Goal: Task Accomplishment & Management: Complete application form

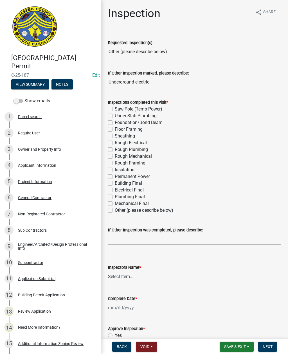
click at [126, 275] on select "Select Item... [EMAIL_ADDRESS][DOMAIN_NAME] ([PERSON_NAME] ) rcampbell ([PERSON…" at bounding box center [194, 277] width 173 height 12
select select "2d9ba1e5-2fdd-4b15-98d0-073dcbeb5880"
click at [115, 210] on label "Other (please describe below)" at bounding box center [144, 210] width 58 height 7
click at [115, 210] on input "Other (please describe below)" at bounding box center [117, 209] width 4 height 4
checkbox input "true"
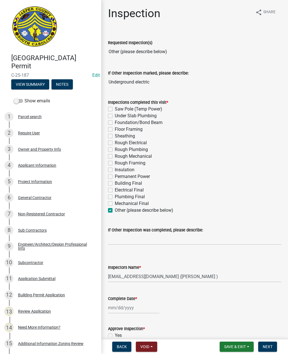
checkbox input "false"
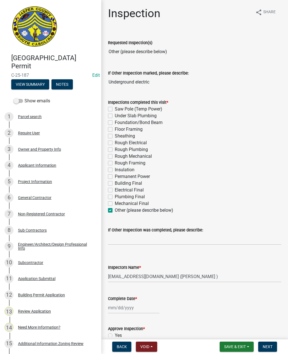
checkbox input "false"
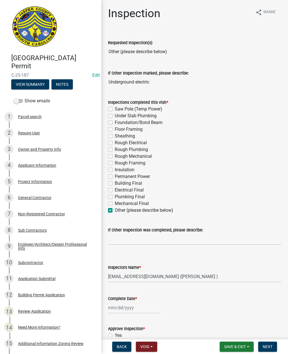
checkbox input "false"
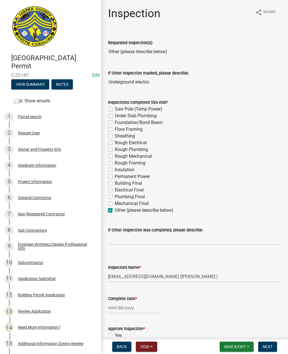
checkbox input "true"
click at [134, 239] on input "If Other Inspection was completed, please describe:" at bounding box center [194, 239] width 173 height 12
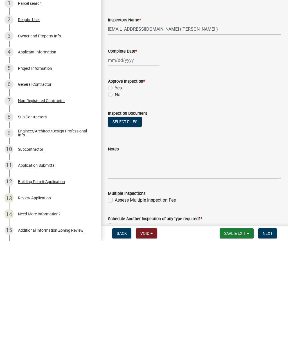
scroll to position [139, 0]
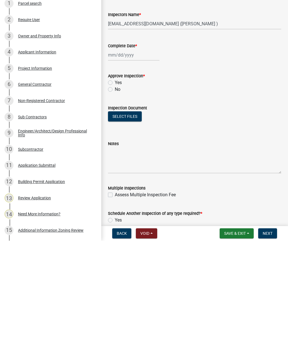
type input "Partial underground service lateral"
click at [125, 162] on div at bounding box center [133, 168] width 51 height 12
select select "9"
select select "2025"
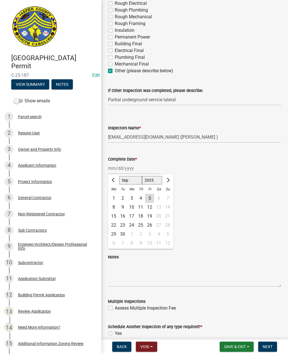
click at [147, 198] on div "5" at bounding box center [149, 198] width 9 height 9
type input "[DATE]"
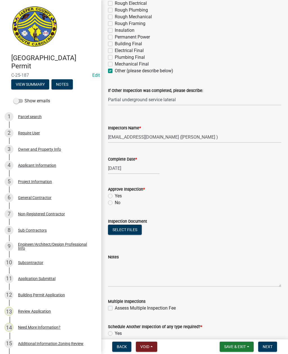
click at [115, 195] on label "Yes" at bounding box center [118, 195] width 7 height 7
click at [115, 195] on input "Yes" at bounding box center [117, 194] width 4 height 4
radio input "true"
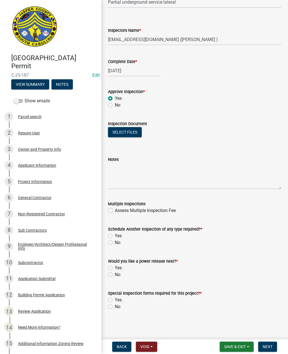
scroll to position [237, 0]
click at [115, 233] on label "Yes" at bounding box center [118, 235] width 7 height 7
click at [115, 233] on input "Yes" at bounding box center [117, 234] width 4 height 4
radio input "true"
click at [115, 274] on label "No" at bounding box center [118, 274] width 6 height 7
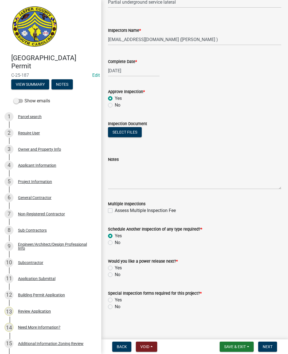
click at [115, 274] on input "No" at bounding box center [117, 273] width 4 height 4
radio input "true"
click at [115, 308] on label "No" at bounding box center [118, 306] width 6 height 7
click at [115, 307] on input "No" at bounding box center [117, 305] width 4 height 4
radio input "true"
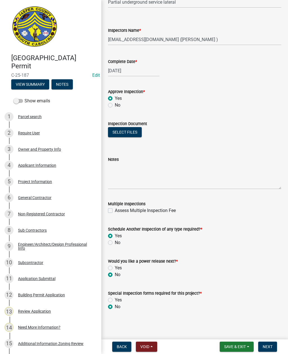
click at [266, 344] on span "Next" at bounding box center [267, 346] width 10 height 4
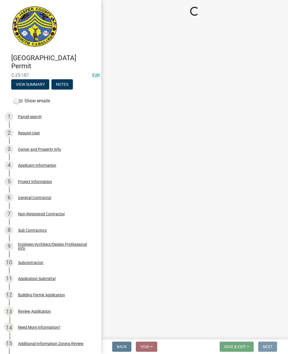
scroll to position [0, 0]
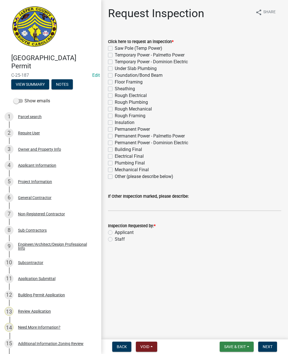
click at [231, 345] on span "Save & Exit" at bounding box center [235, 346] width 22 height 4
click at [226, 330] on button "Save & Exit" at bounding box center [230, 331] width 45 height 13
